Goal: Information Seeking & Learning: Learn about a topic

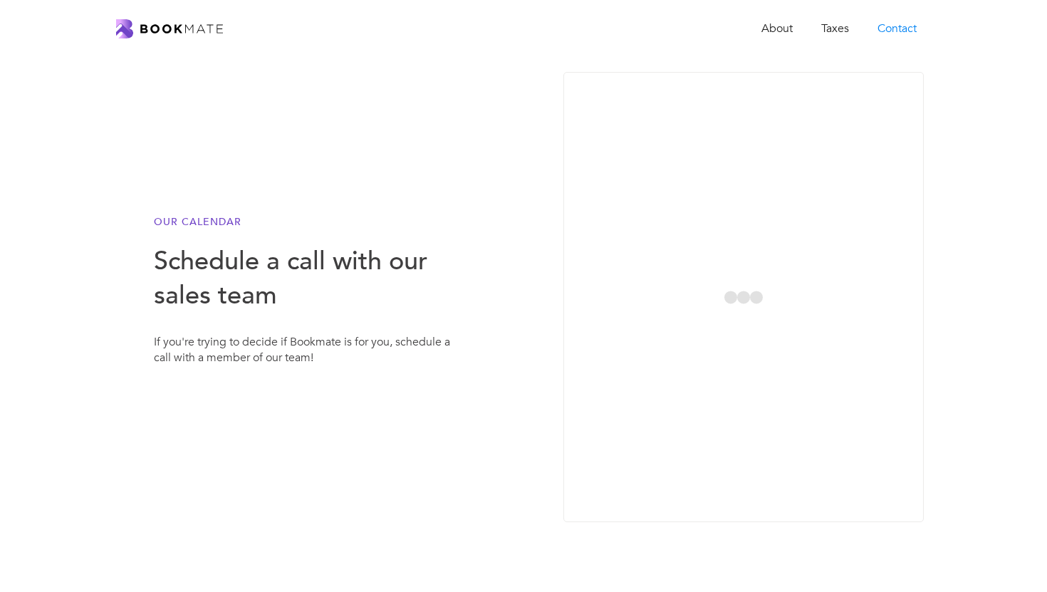
click at [200, 40] on div "About Taxes Contact" at bounding box center [523, 28] width 815 height 29
click at [197, 20] on img "home" at bounding box center [169, 28] width 107 height 19
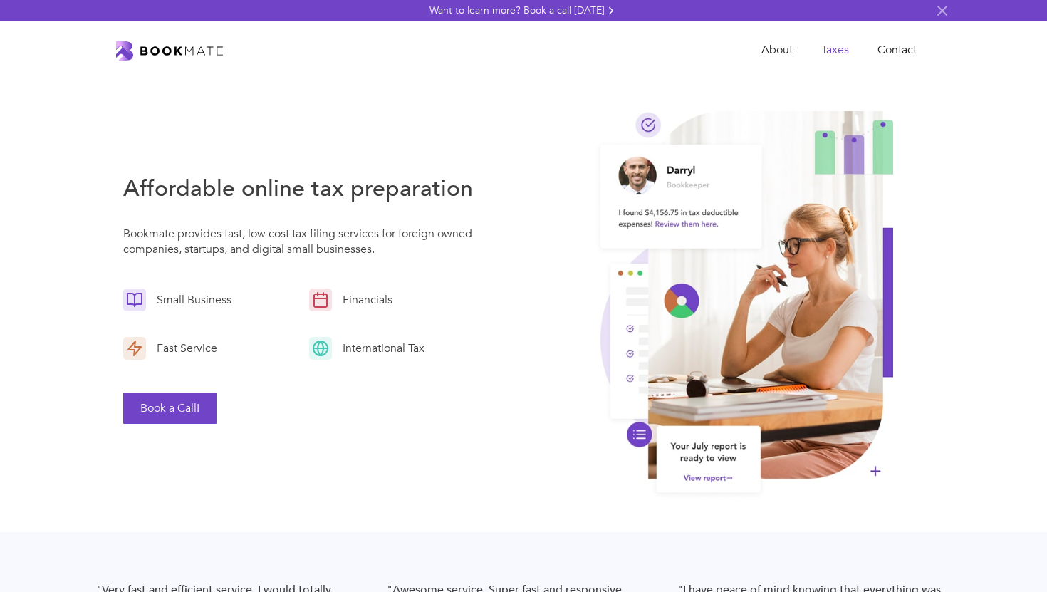
click at [835, 46] on link "Taxes" at bounding box center [835, 50] width 56 height 29
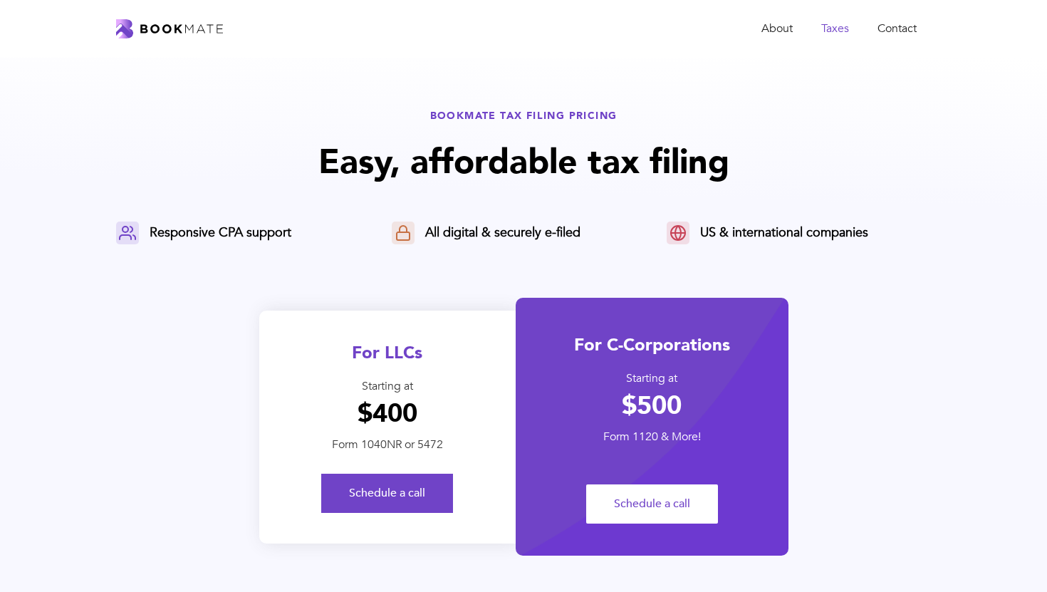
click at [833, 29] on link "Taxes" at bounding box center [835, 28] width 56 height 29
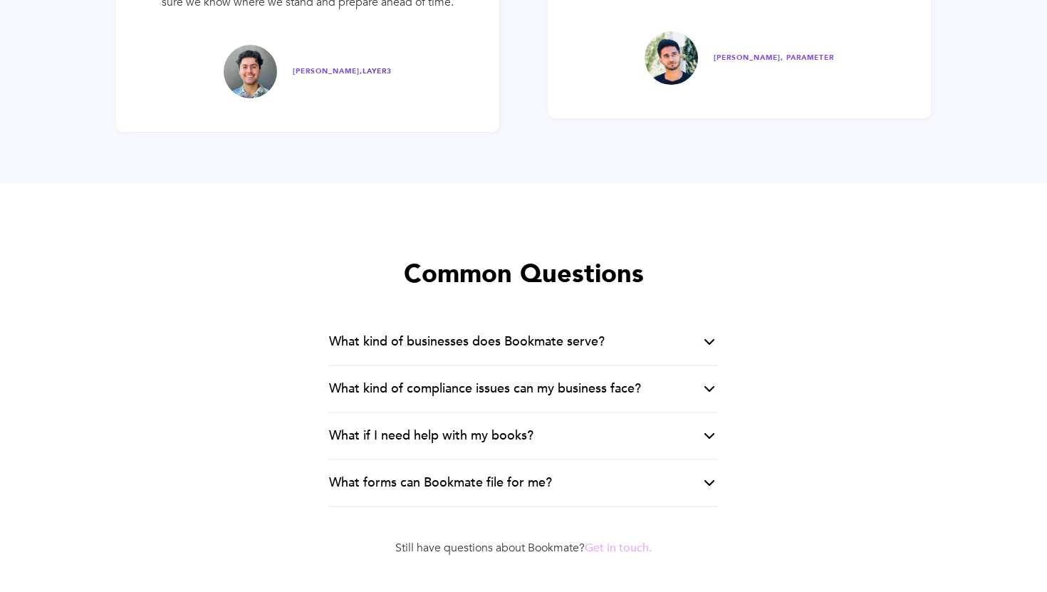
scroll to position [2864, 0]
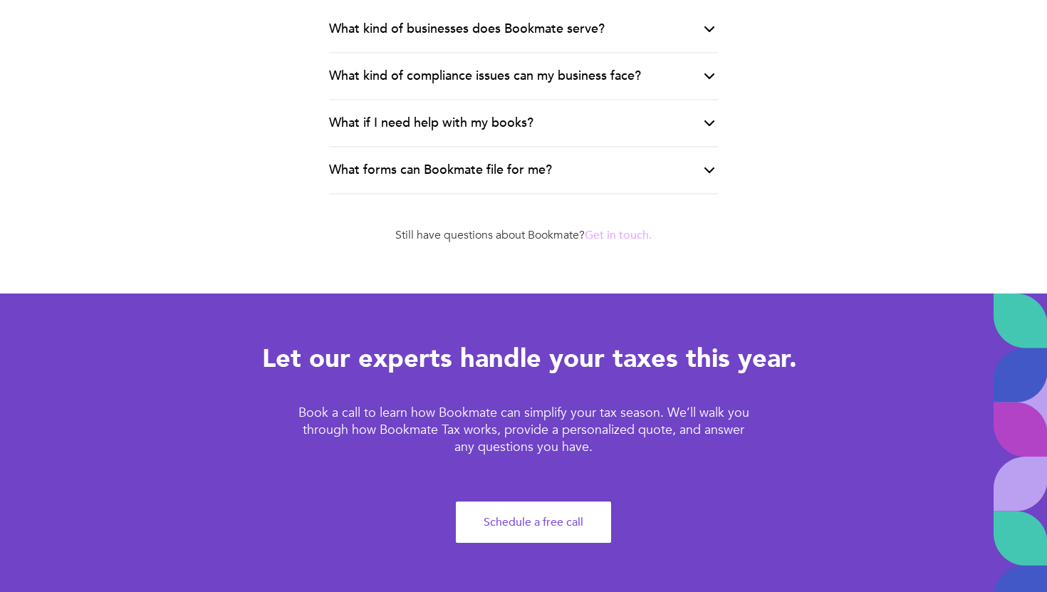
click at [663, 182] on div "What forms can Bookmate file for me?" at bounding box center [523, 171] width 389 height 47
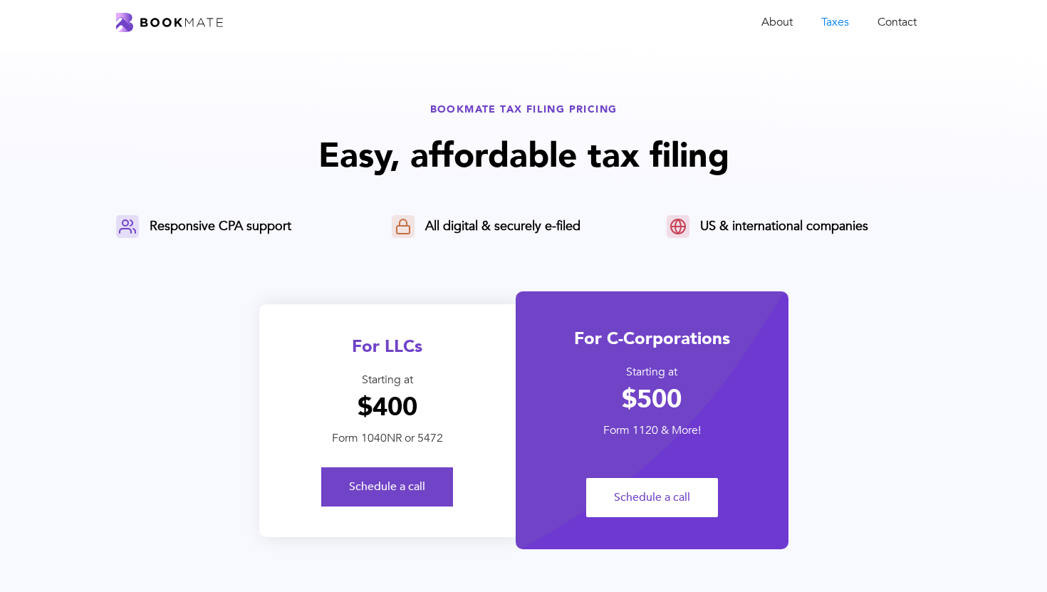
scroll to position [7, 0]
